Goal: Information Seeking & Learning: Learn about a topic

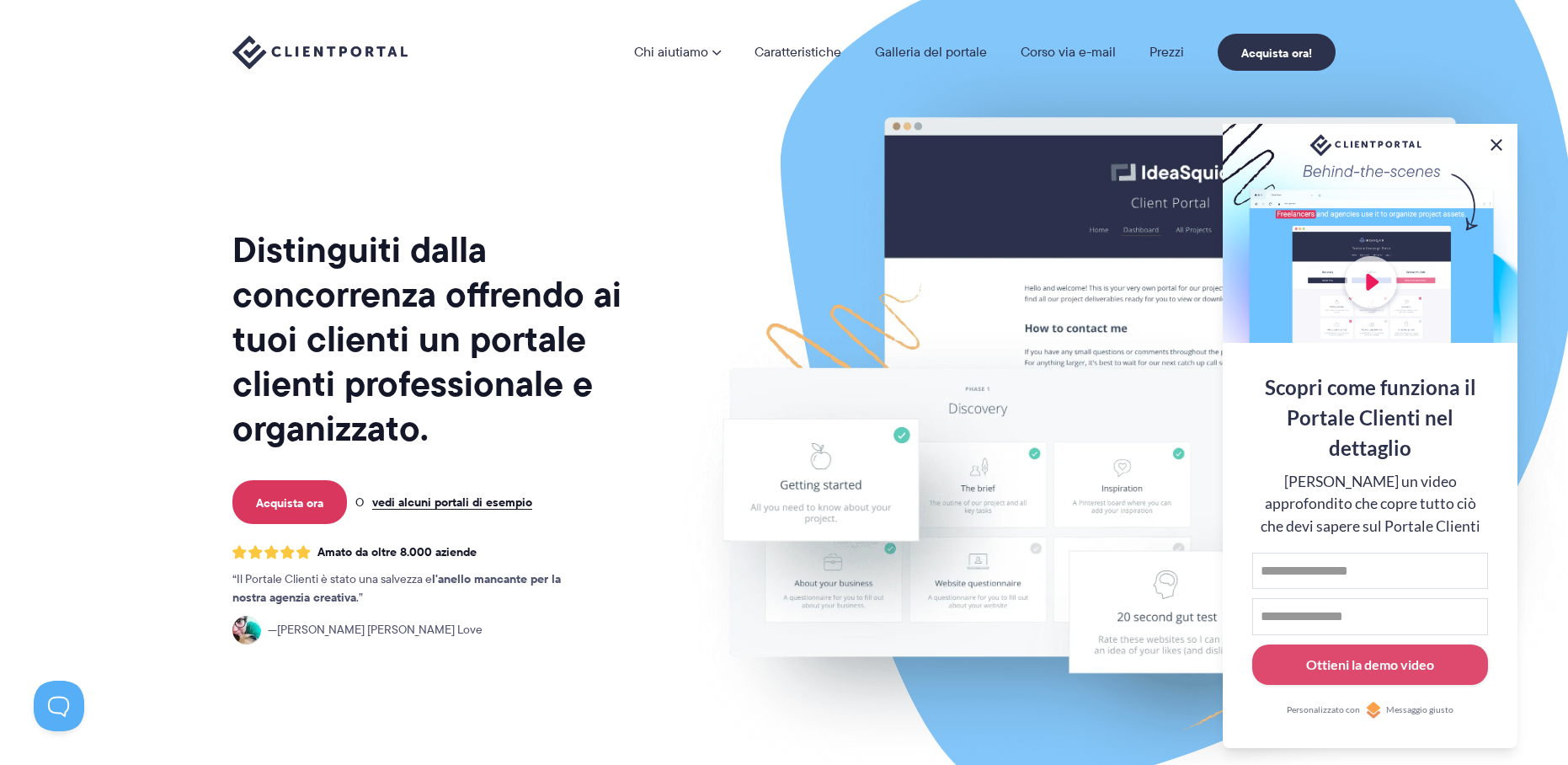
click at [1494, 142] on button at bounding box center [1497, 145] width 20 height 20
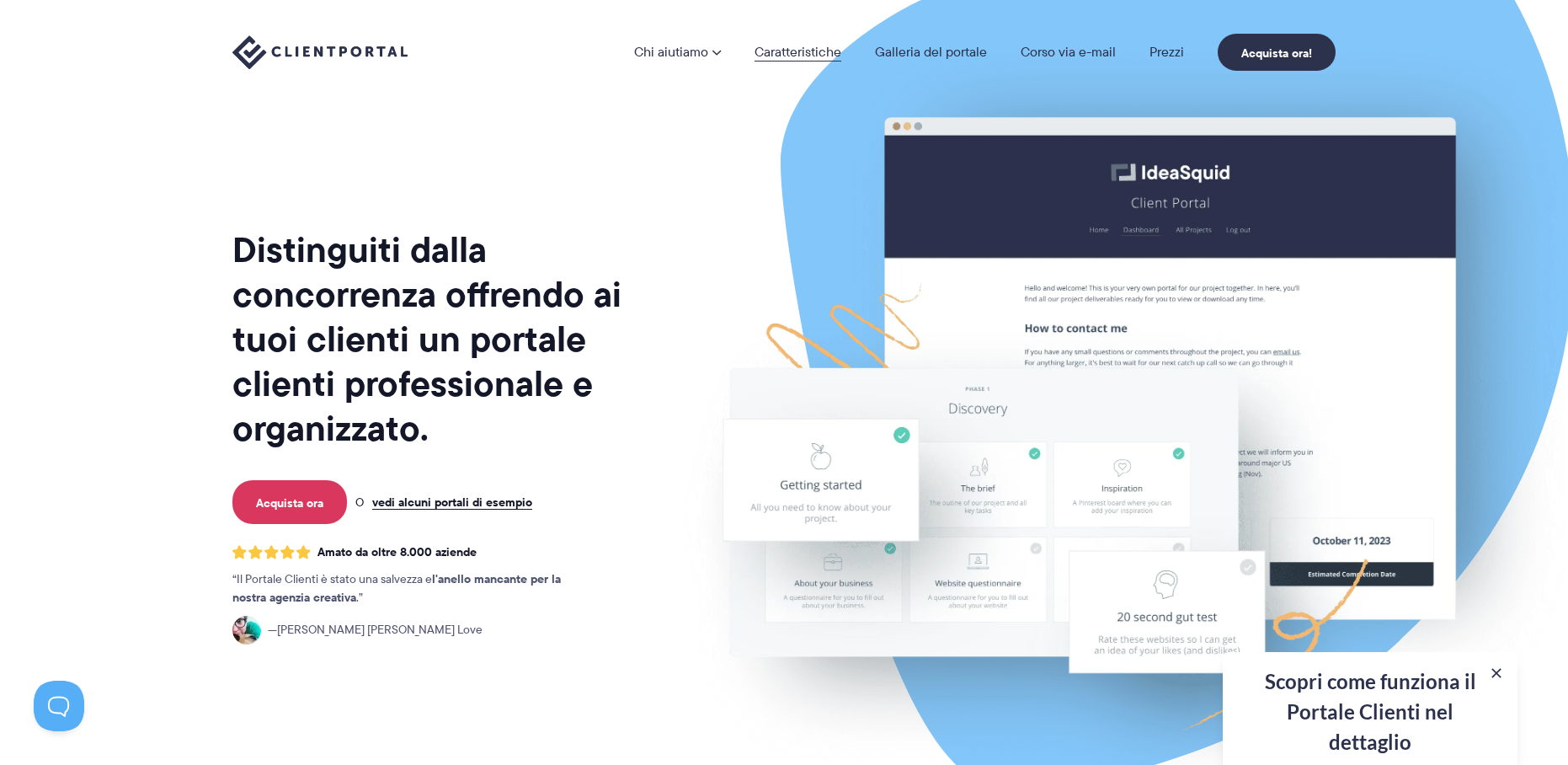
click at [805, 53] on font "Caratteristiche" at bounding box center [798, 52] width 86 height 20
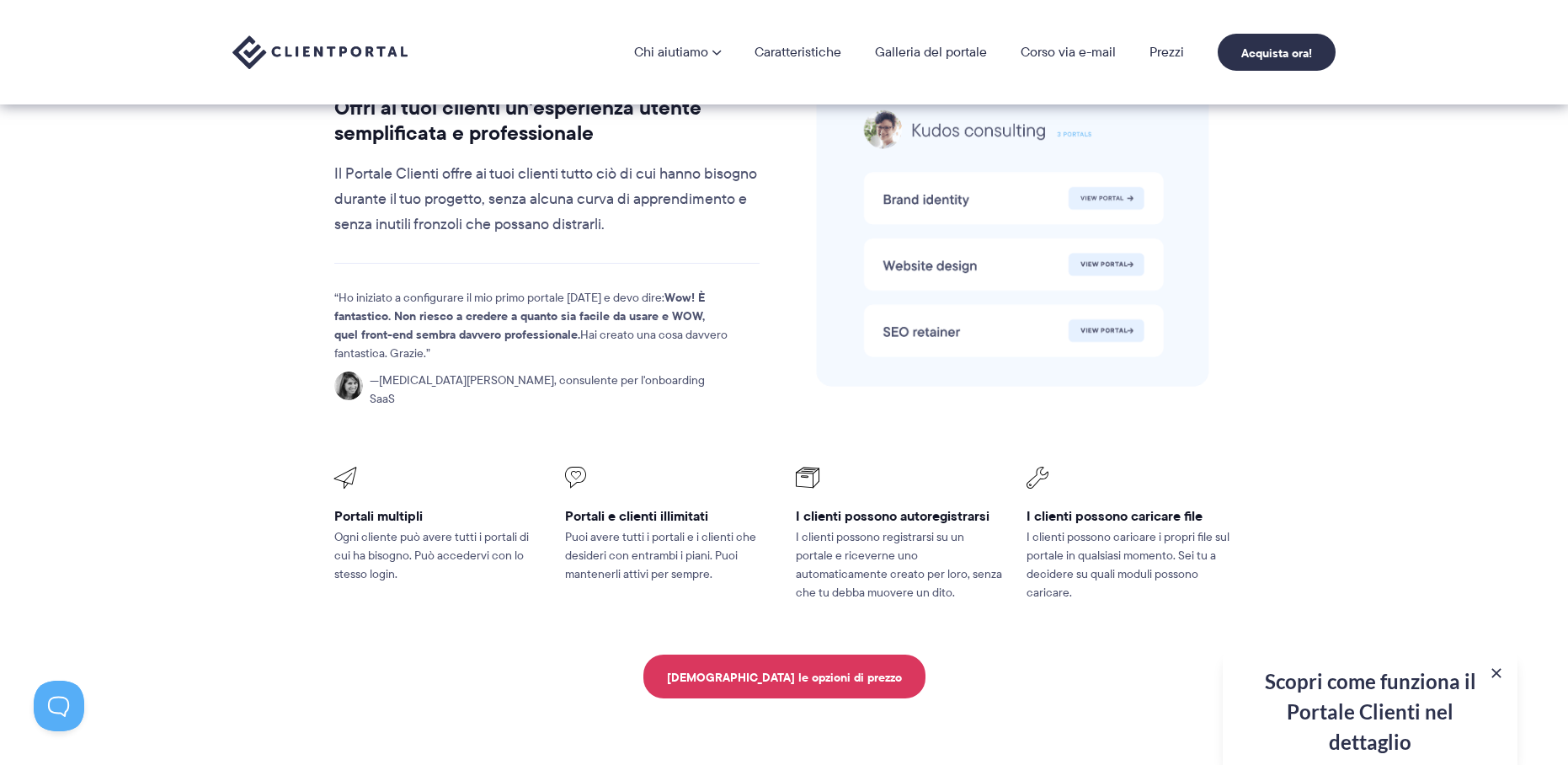
scroll to position [3353, 0]
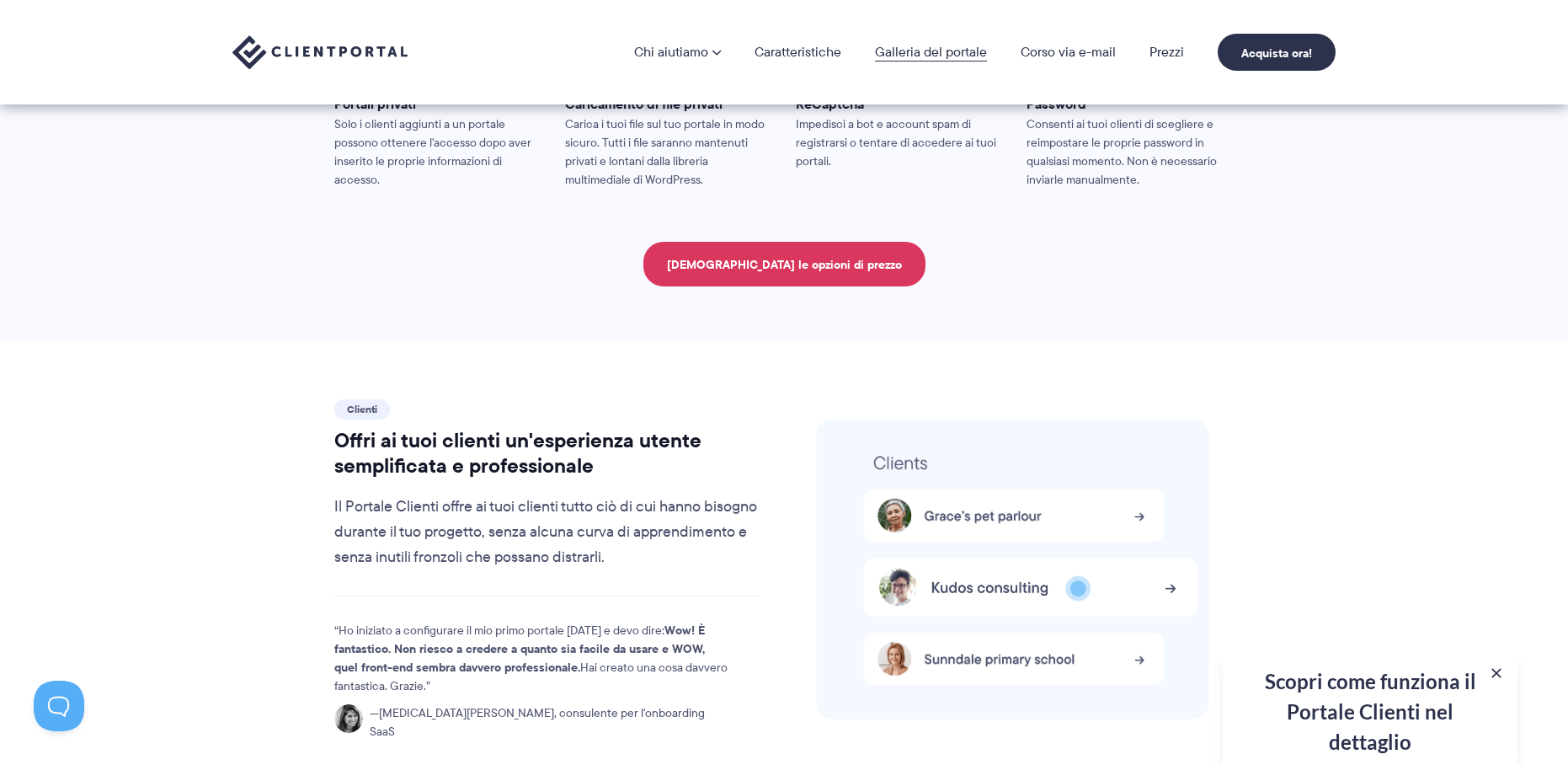
click at [929, 53] on font "Galleria del portale" at bounding box center [931, 52] width 112 height 20
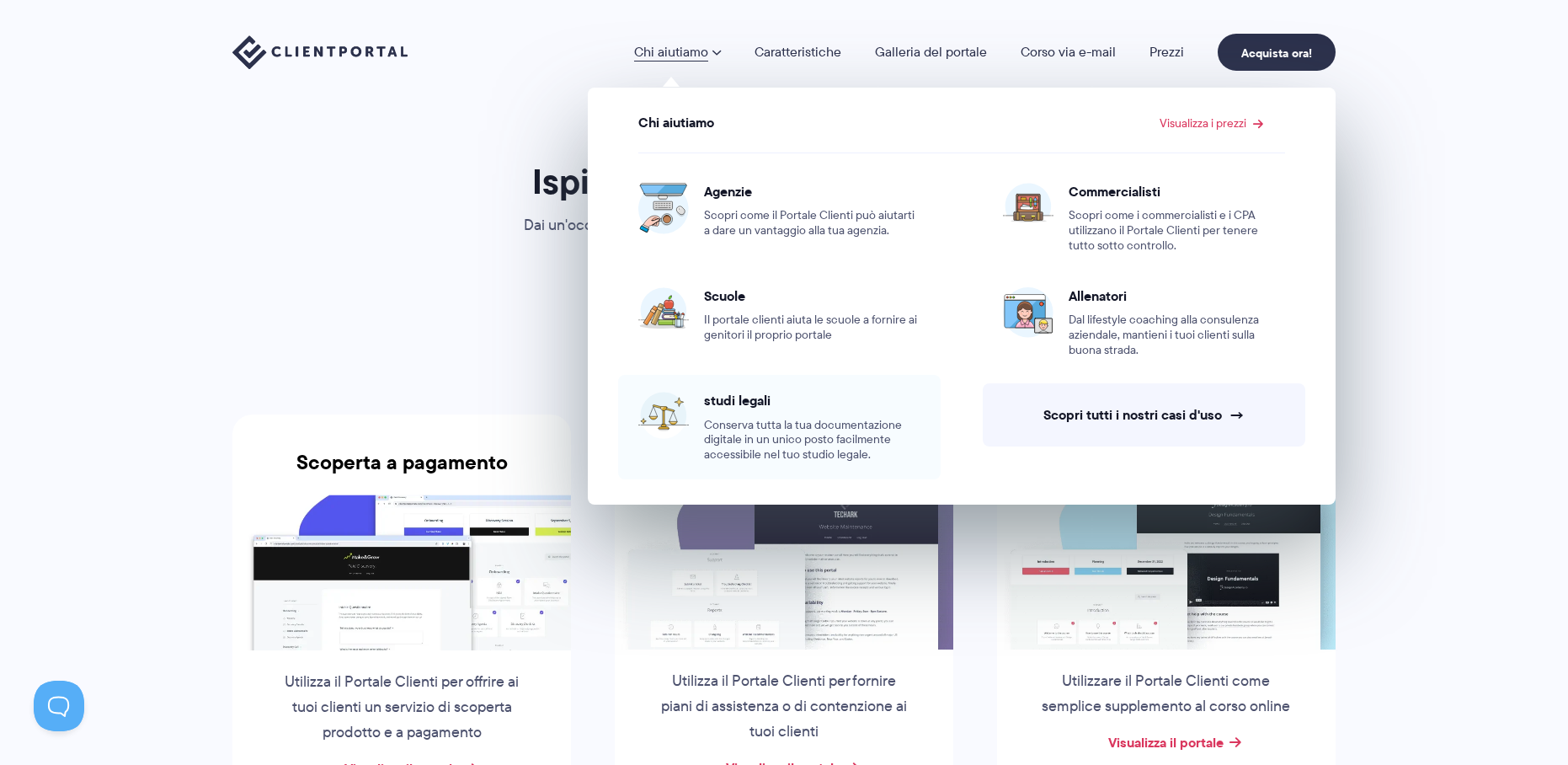
click at [728, 397] on font "studi legali" at bounding box center [737, 400] width 66 height 20
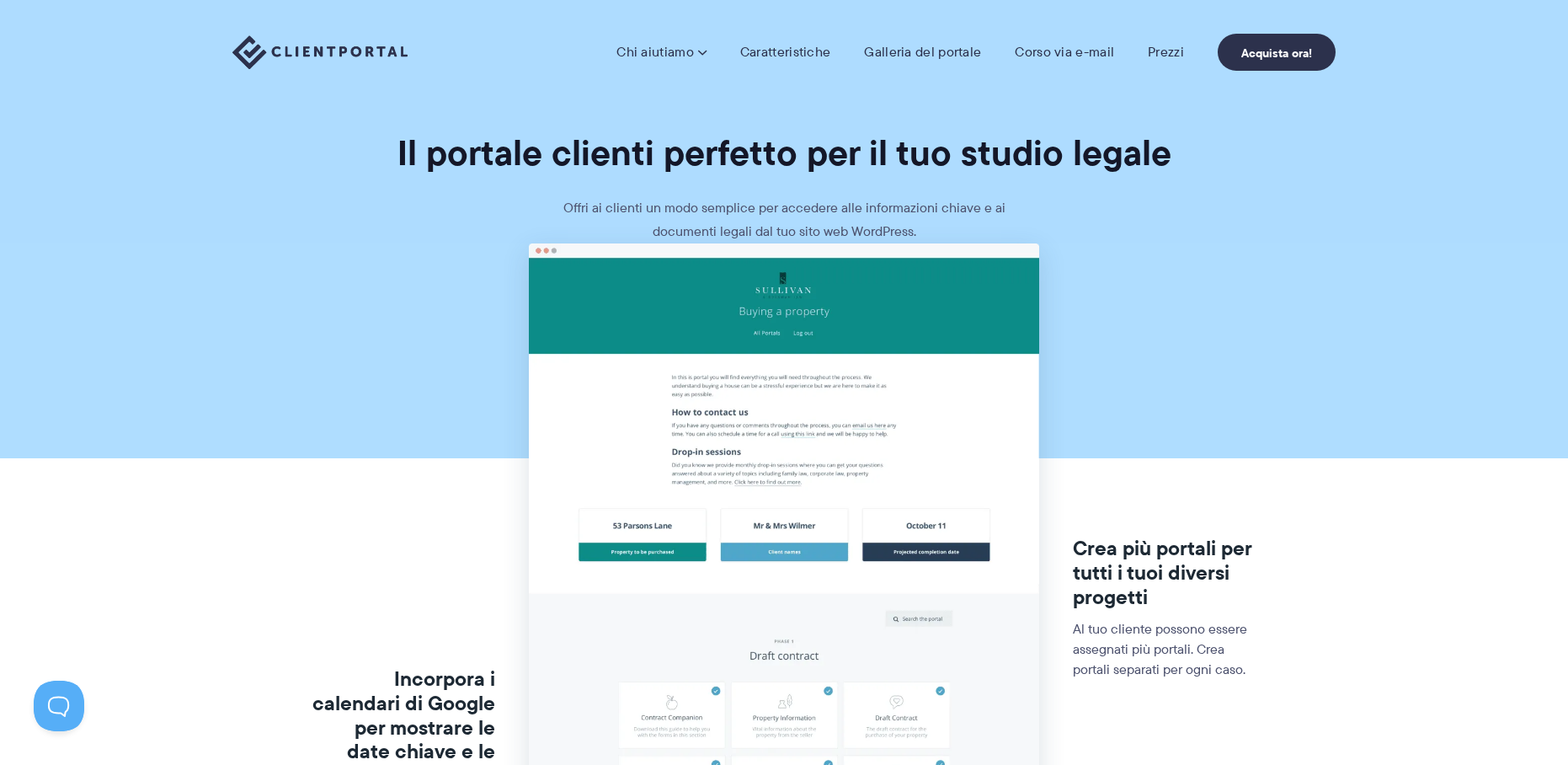
click at [290, 47] on img at bounding box center [320, 53] width 176 height 35
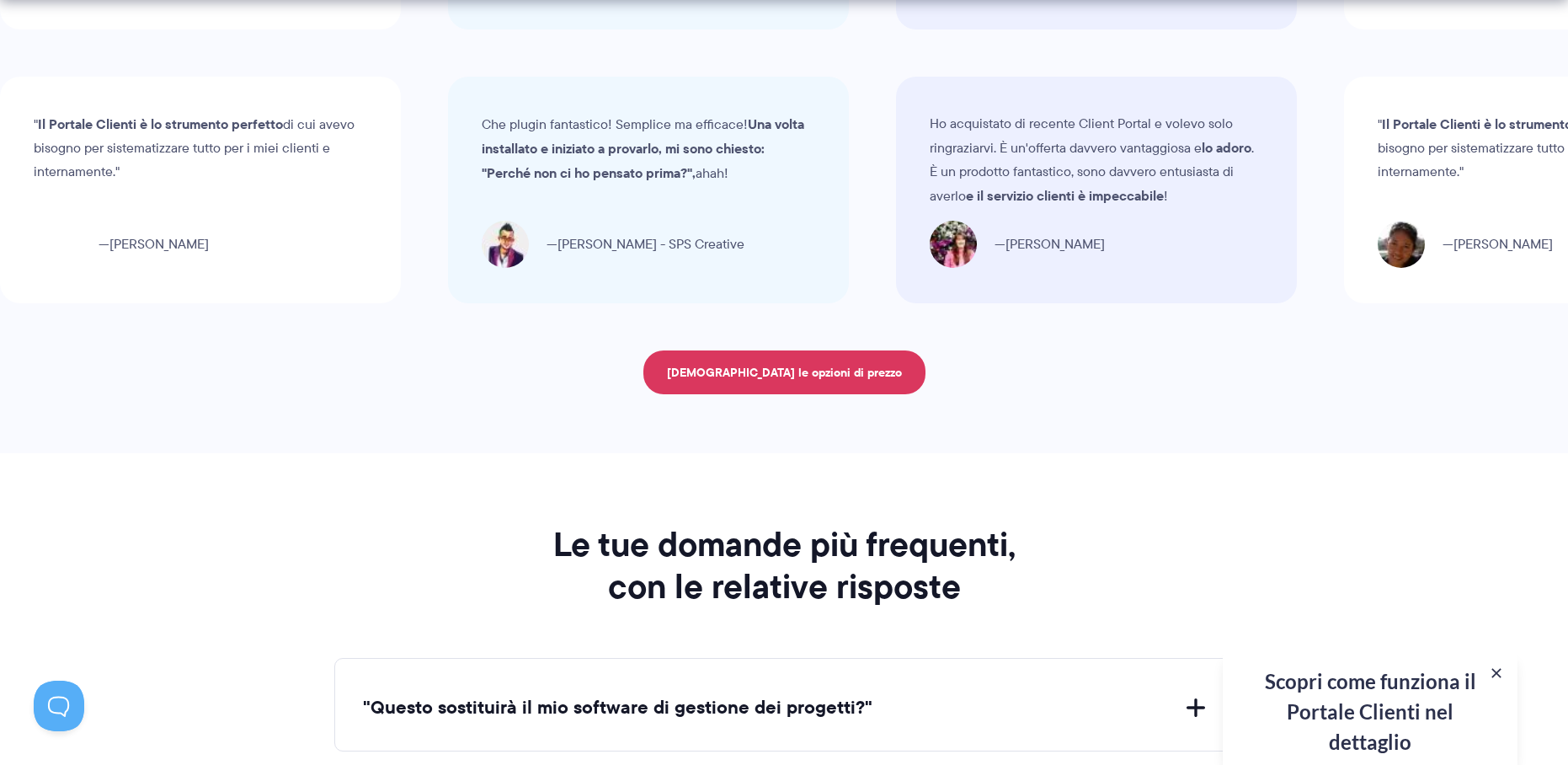
scroll to position [6367, 0]
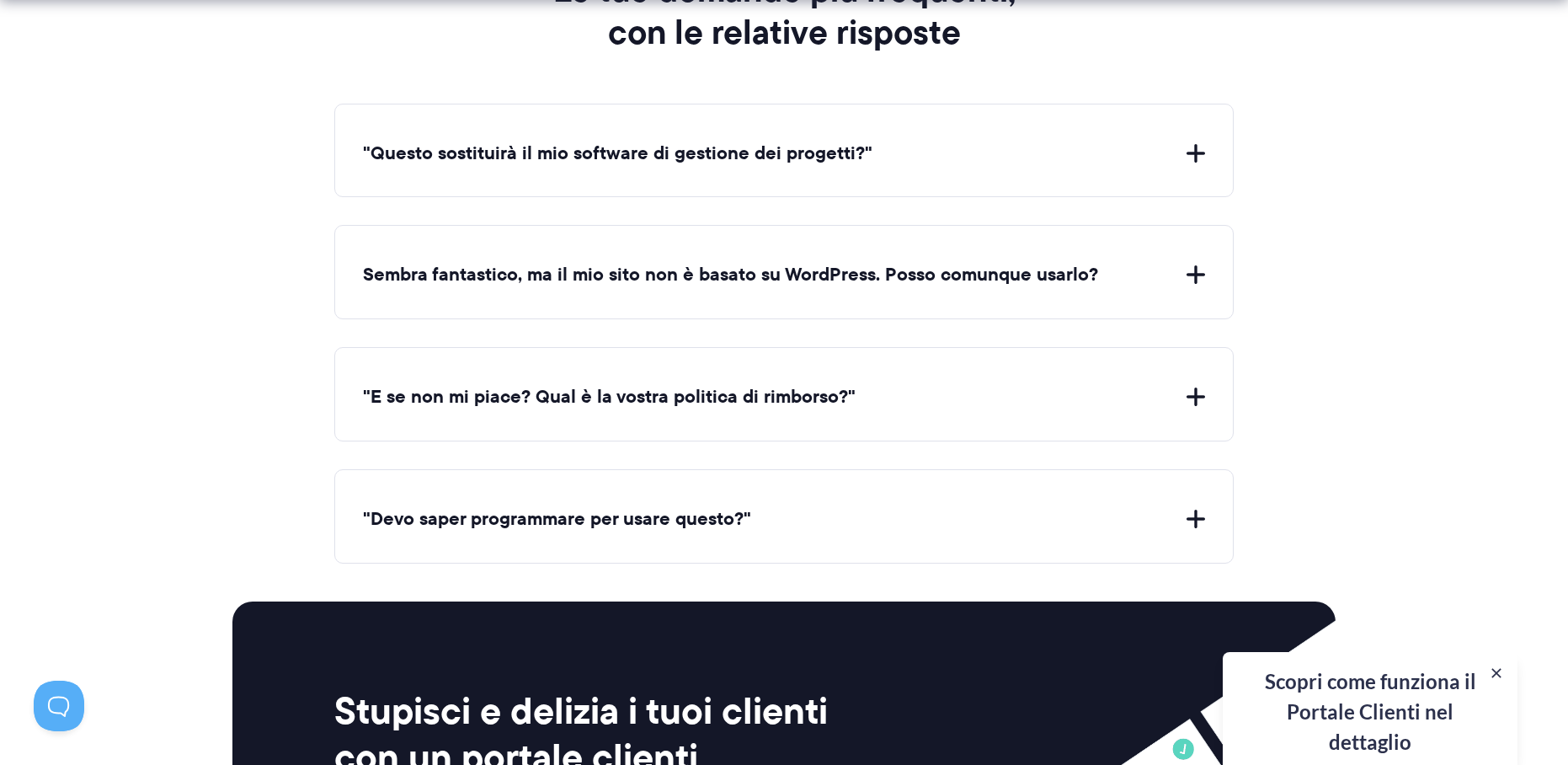
click at [1195, 151] on button ""Questo sostituirà il mio software di gestione dei progetti?"" at bounding box center [784, 154] width 842 height 26
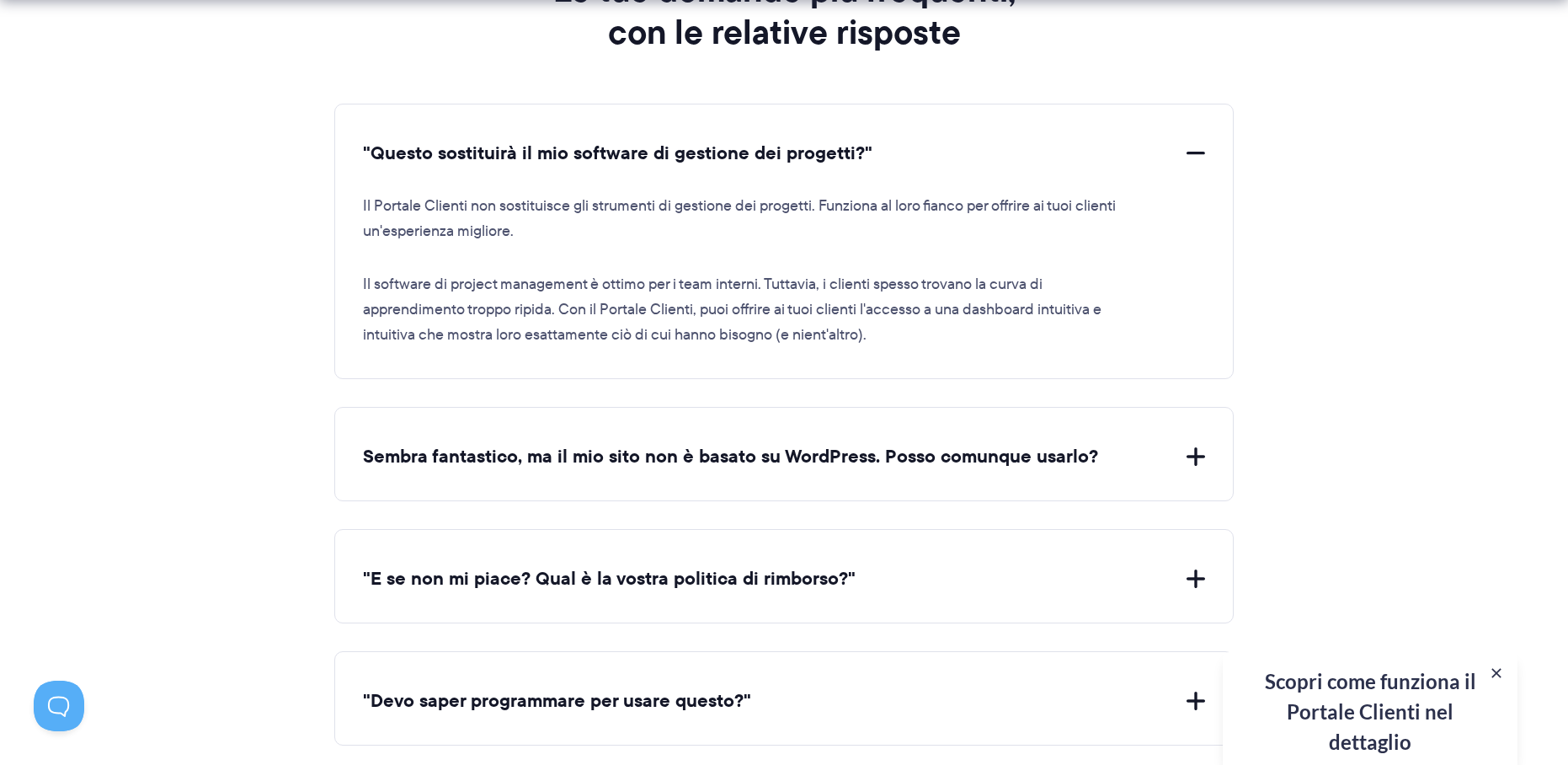
click at [1194, 449] on button "Sembra fantastico, ma il mio sito non è basato su WordPress. Posso comunque usa…" at bounding box center [784, 456] width 842 height 26
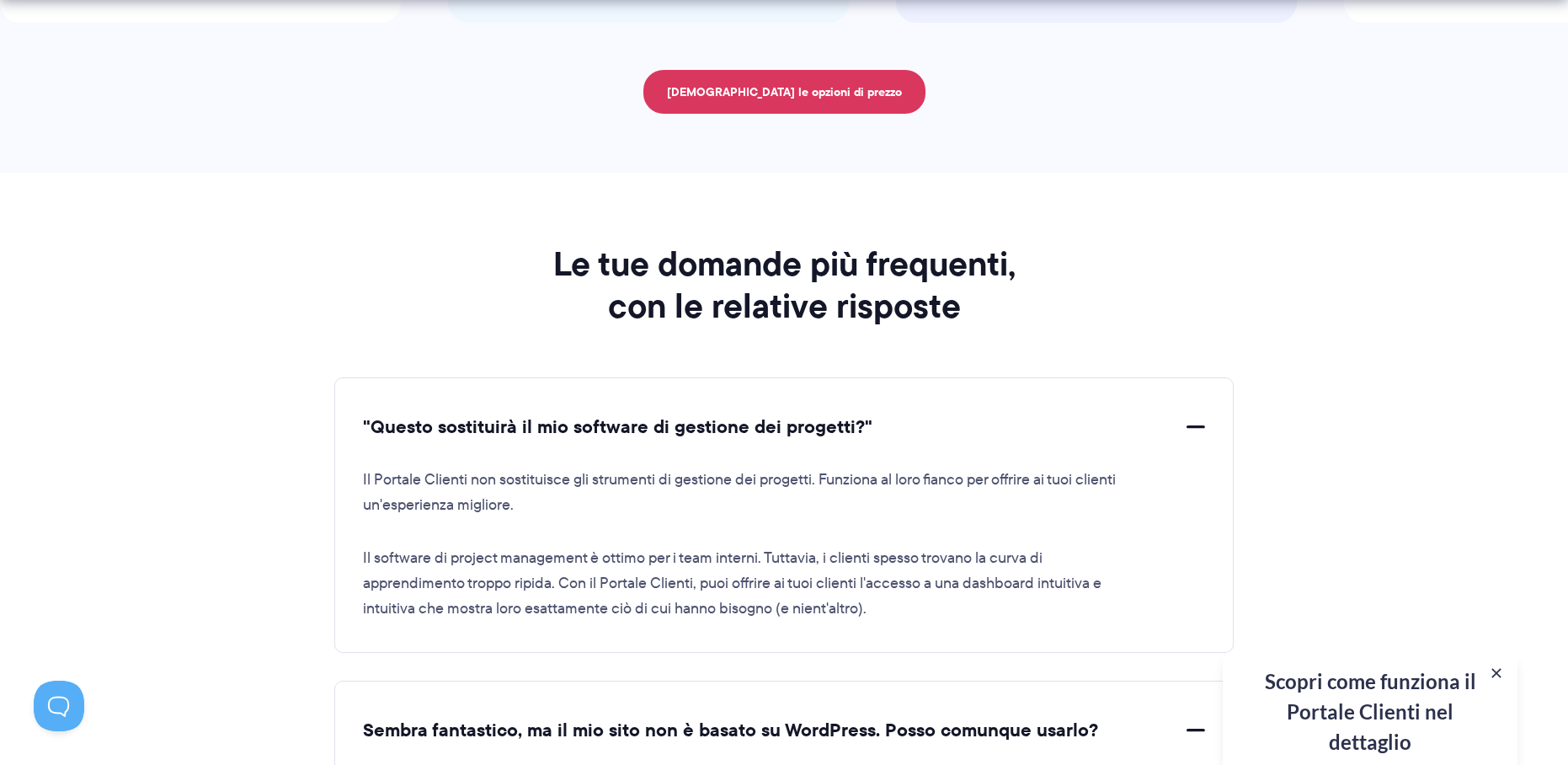
scroll to position [7494, 0]
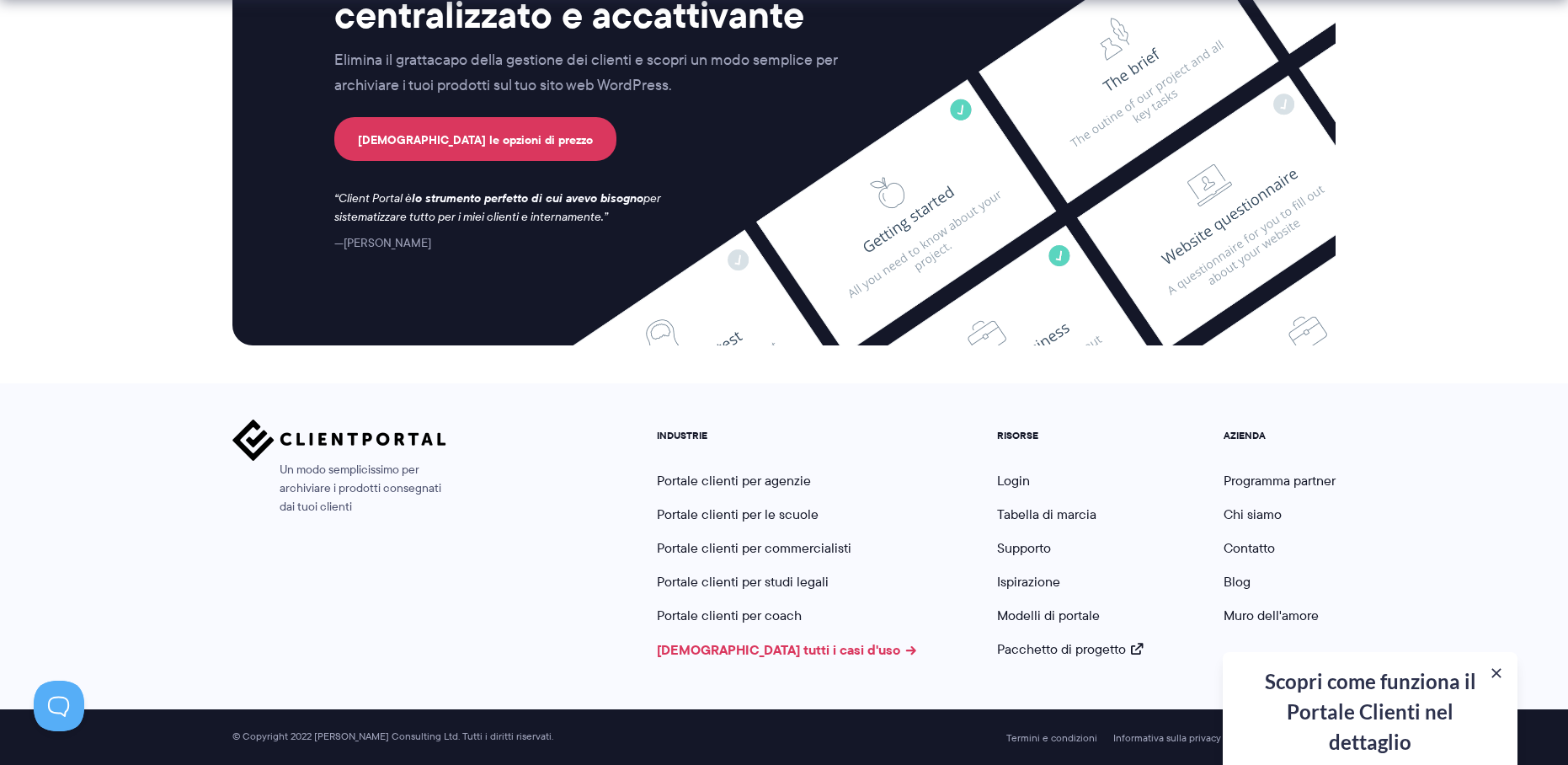
click at [774, 645] on font "Vedi tutti i casi d'uso" at bounding box center [778, 650] width 243 height 20
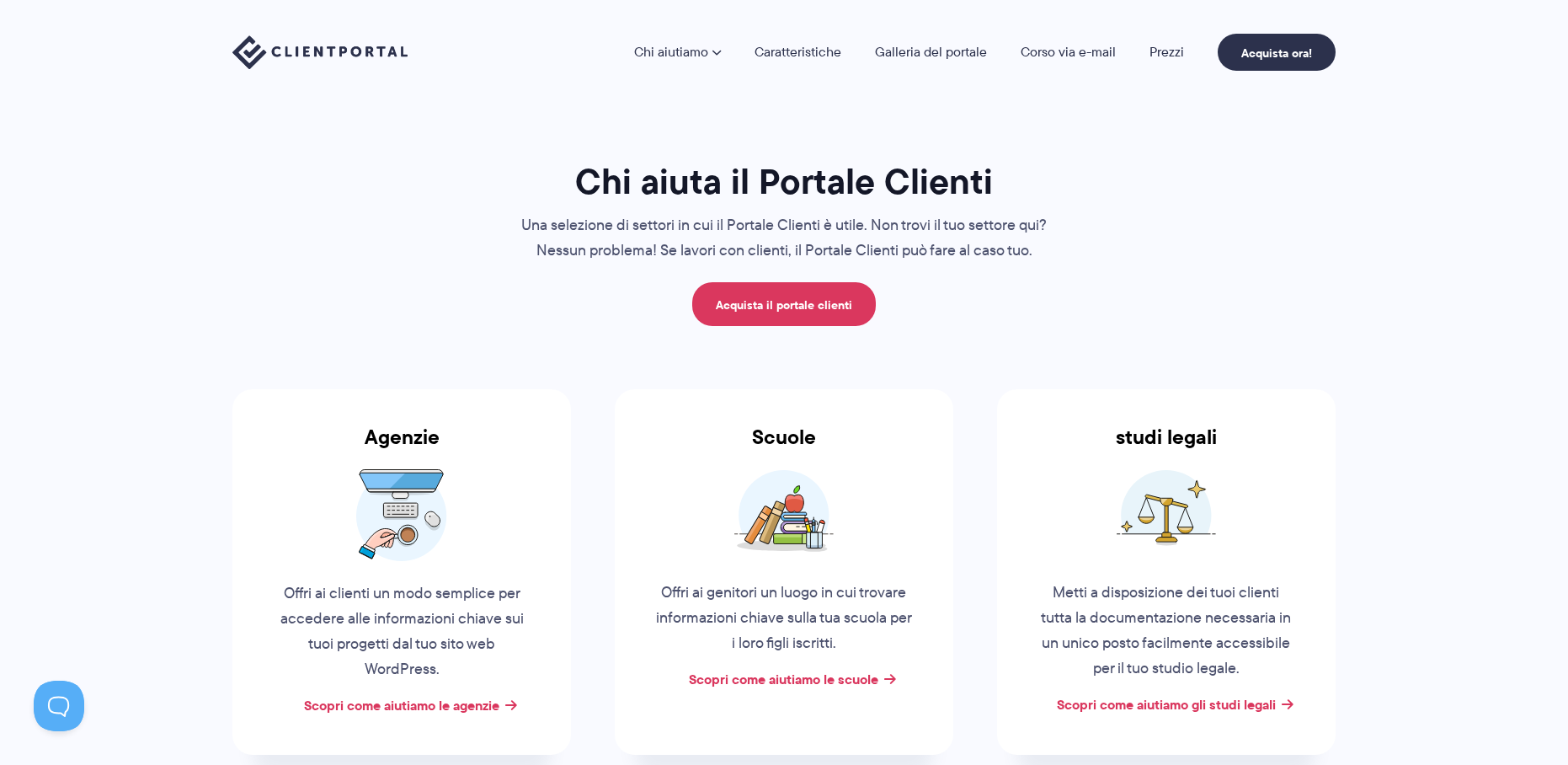
click at [300, 51] on img at bounding box center [320, 53] width 176 height 35
